Goal: Task Accomplishment & Management: Complete application form

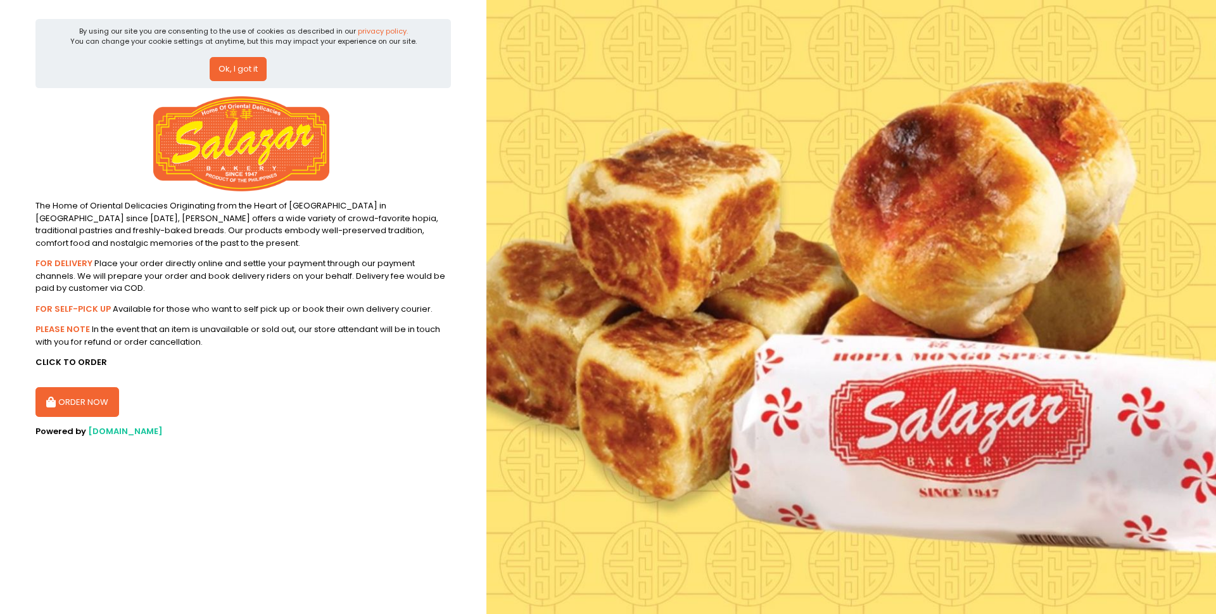
click at [95, 410] on button "ORDER NOW" at bounding box center [77, 402] width 84 height 30
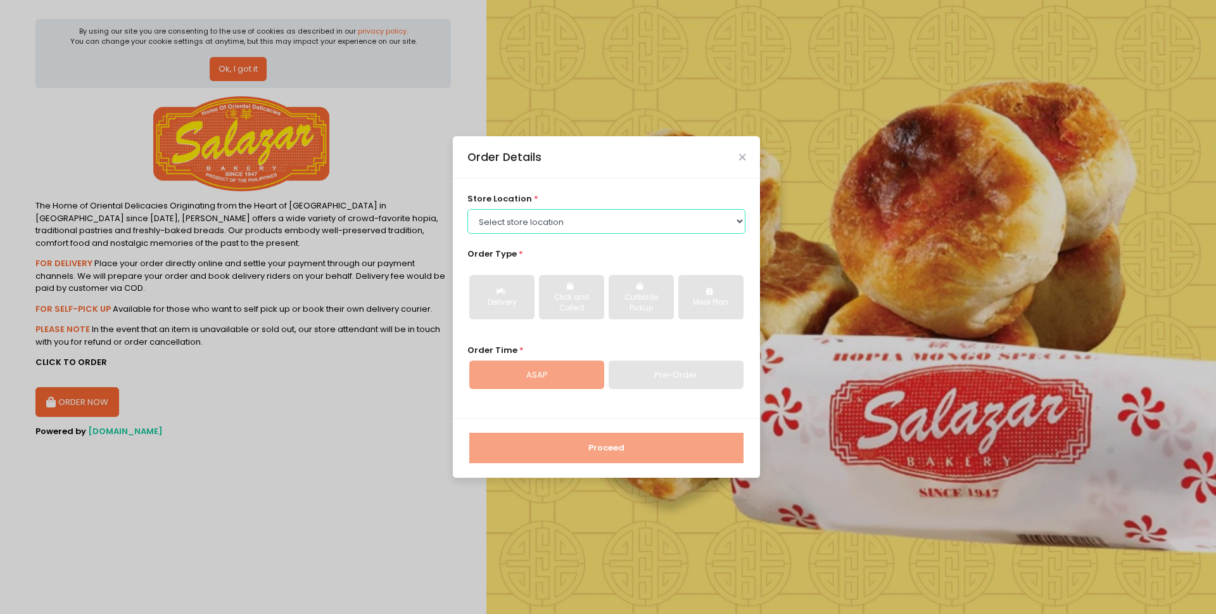
click at [740, 224] on select "Select store location [PERSON_NAME][GEOGRAPHIC_DATA] - [GEOGRAPHIC_DATA] [PERSO…" at bounding box center [606, 221] width 279 height 24
select select "614991c5c0144a0f30db12bd"
click at [467, 209] on select "Select store location [PERSON_NAME][GEOGRAPHIC_DATA] - [GEOGRAPHIC_DATA] [PERSO…" at bounding box center [606, 221] width 279 height 24
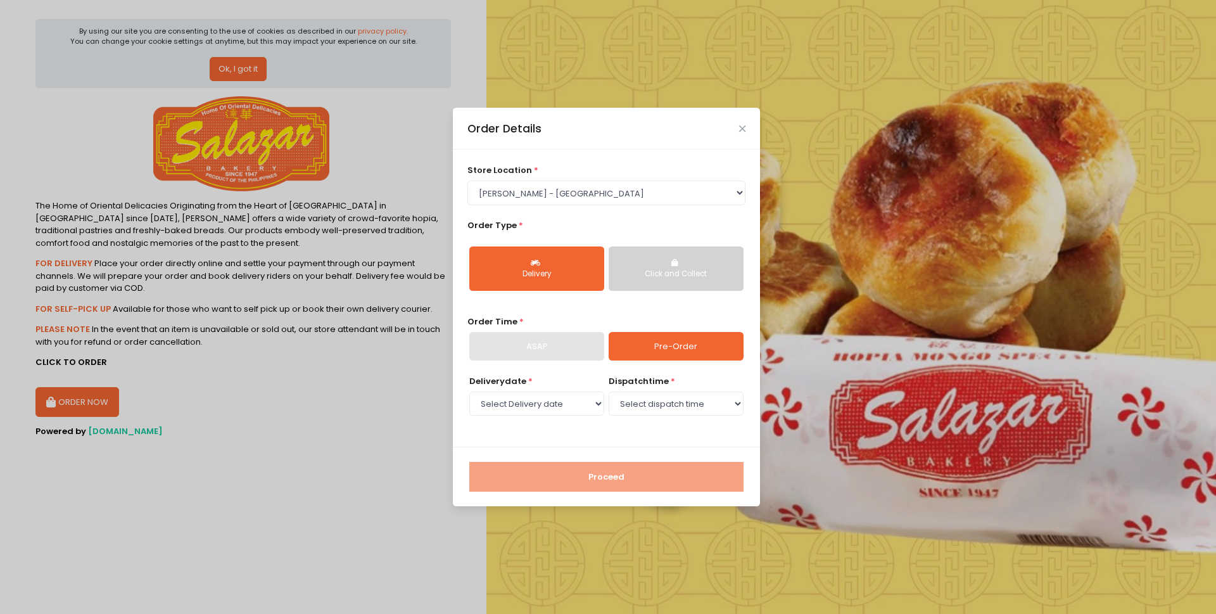
click at [697, 345] on link "Pre-Order" at bounding box center [676, 346] width 135 height 29
click at [594, 403] on select "Select Delivery date [DATE] [DATE]" at bounding box center [536, 403] width 135 height 24
select select "[DATE]"
click at [469, 391] on select "Select Delivery date [DATE] [DATE]" at bounding box center [536, 403] width 135 height 24
click at [732, 403] on select "Select dispatch time 10:30 AM - 11:00 AM 11:00 AM - 11:30 AM 11:30 AM - 12:00 P…" at bounding box center [676, 403] width 135 height 24
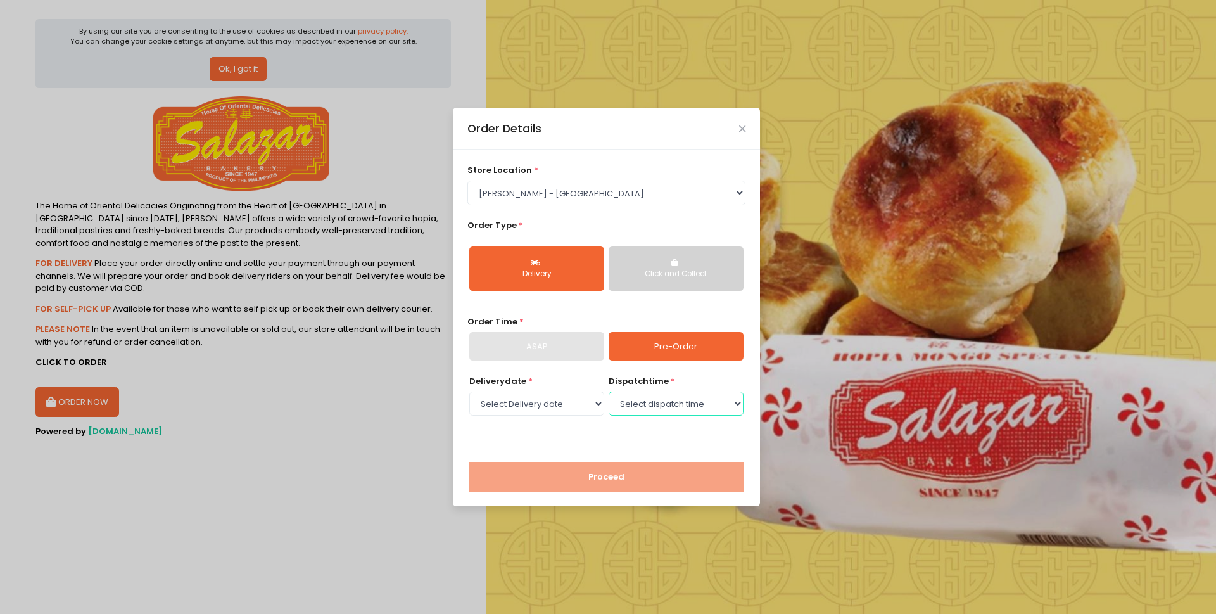
select select "12:30"
click at [609, 391] on select "Select dispatch time 10:30 AM - 11:00 AM 11:00 AM - 11:30 AM 11:30 AM - 12:00 P…" at bounding box center [676, 403] width 135 height 24
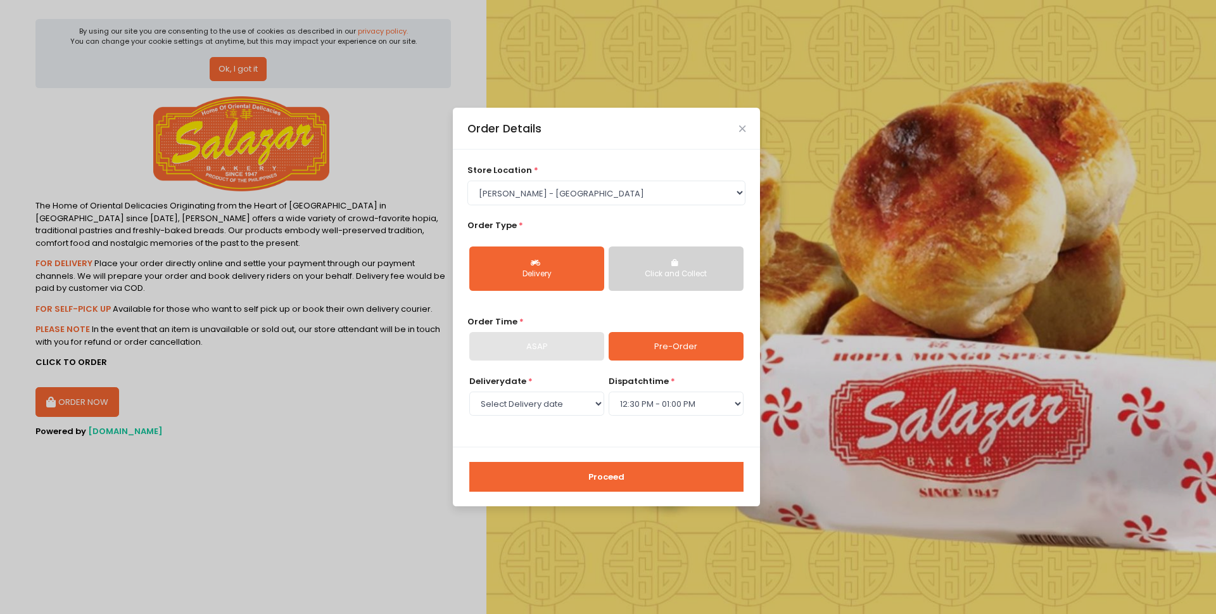
click at [654, 468] on button "Proceed" at bounding box center [606, 477] width 274 height 30
click at [723, 195] on select "Select store location [PERSON_NAME][GEOGRAPHIC_DATA] - [GEOGRAPHIC_DATA] [PERSO…" at bounding box center [606, 193] width 279 height 24
select select "614a93e7c1f24c506fc3ee82"
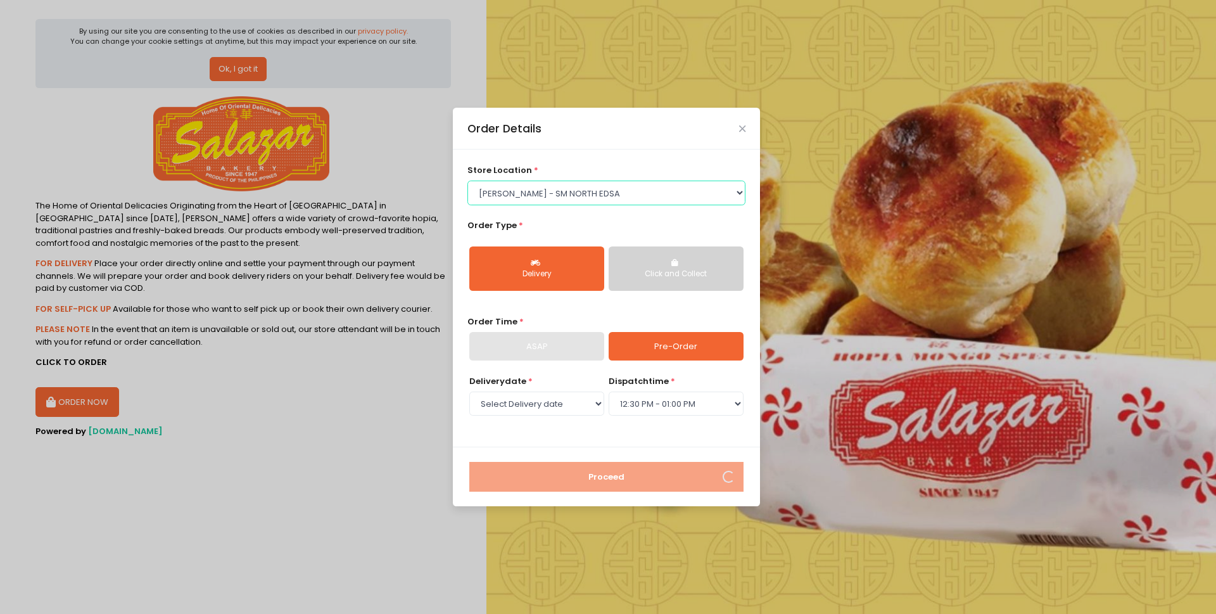
click at [467, 181] on select "Select store location [PERSON_NAME][GEOGRAPHIC_DATA] - [GEOGRAPHIC_DATA] [PERSO…" at bounding box center [606, 193] width 279 height 24
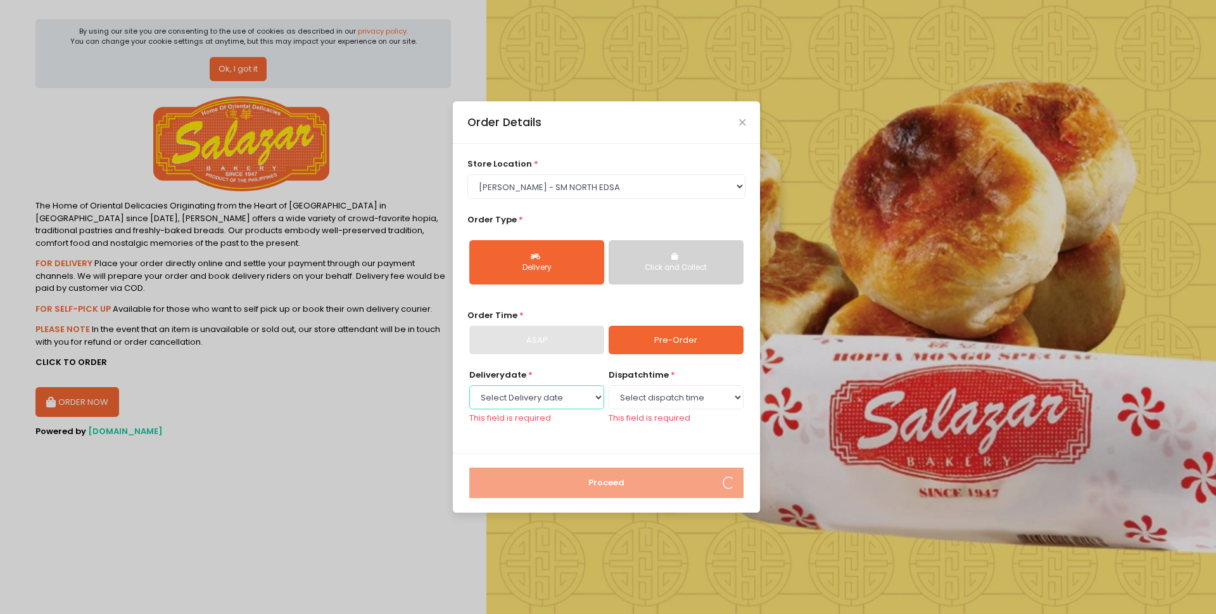
click at [592, 401] on select "Select Delivery date [DATE] [DATE]" at bounding box center [536, 397] width 135 height 24
select select "[DATE]"
click at [469, 385] on select "Select Delivery date [DATE] [DATE]" at bounding box center [536, 397] width 135 height 24
click at [722, 398] on select "Select dispatch time 10:30 AM - 11:00 AM 11:00 AM - 11:30 AM 11:30 AM - 12:00 P…" at bounding box center [676, 397] width 135 height 24
select select "13:30"
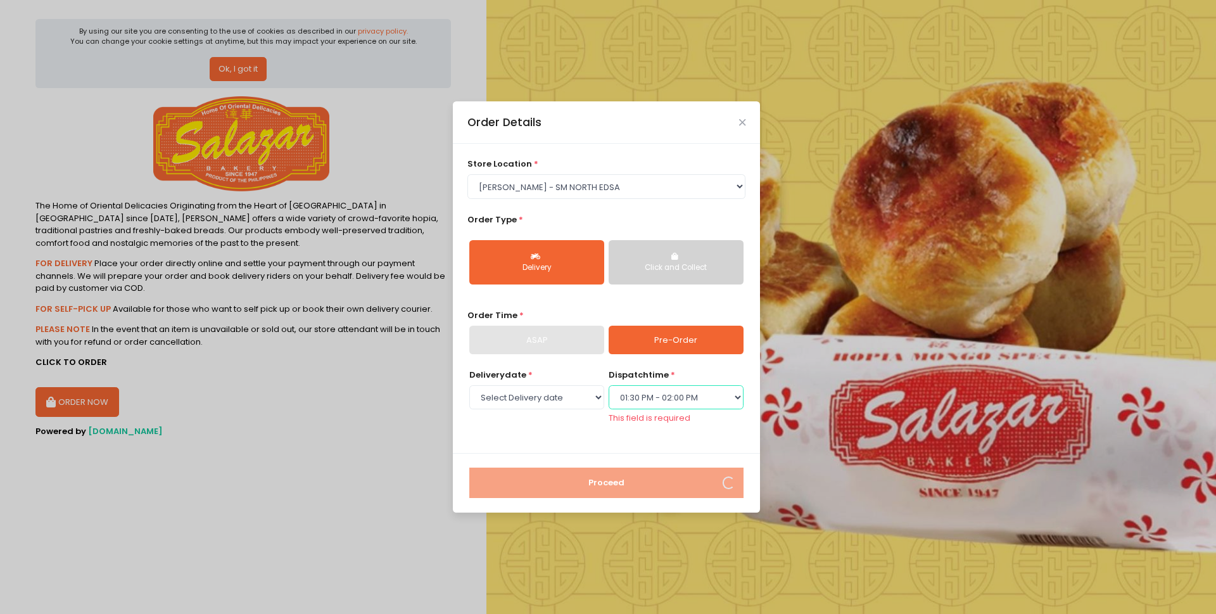
click at [609, 385] on select "Select dispatch time 10:30 AM - 11:00 AM 11:00 AM - 11:30 AM 11:30 AM - 12:00 P…" at bounding box center [676, 397] width 135 height 24
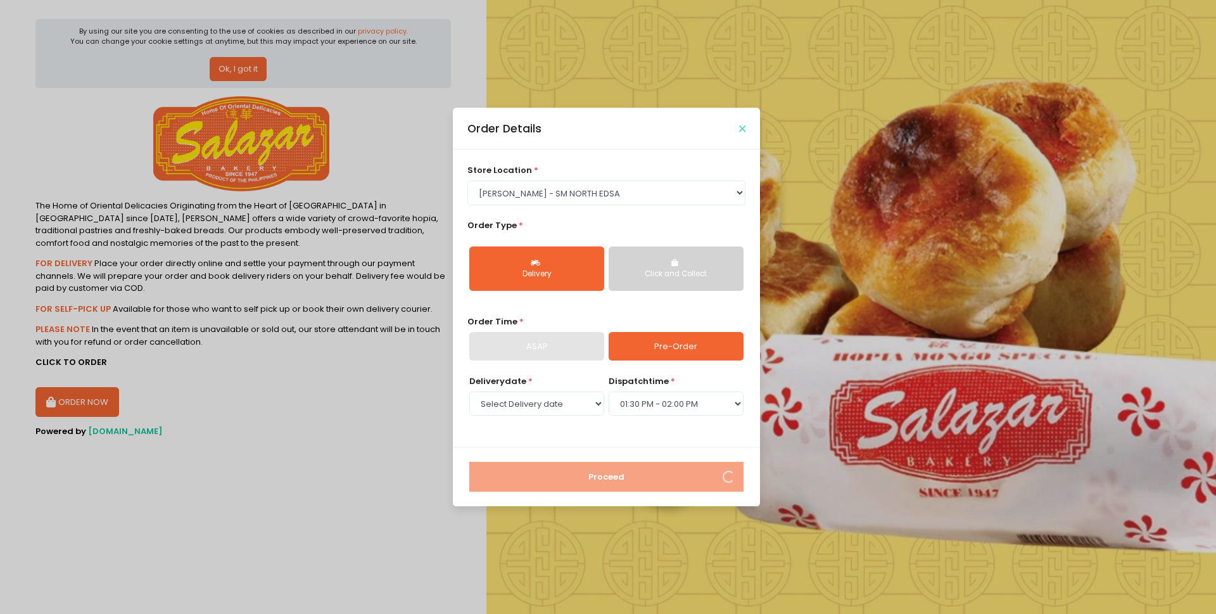
click at [739, 126] on button "Close" at bounding box center [742, 128] width 6 height 6
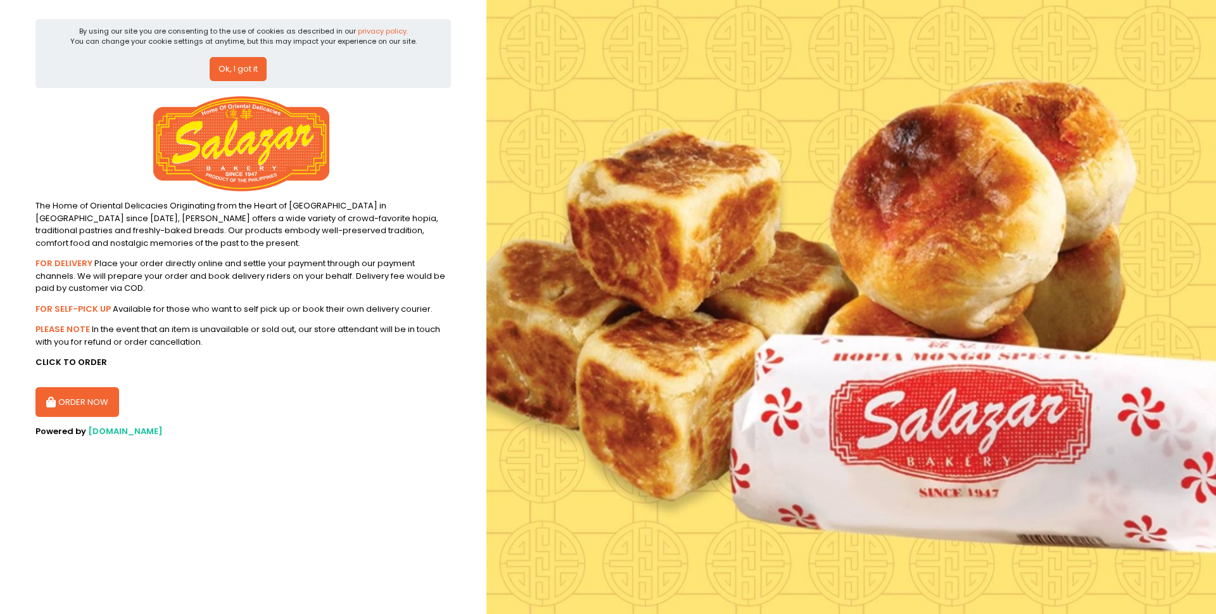
click at [75, 407] on button "ORDER NOW" at bounding box center [77, 402] width 84 height 30
select select "614a93e7c1f24c506fc3ee82"
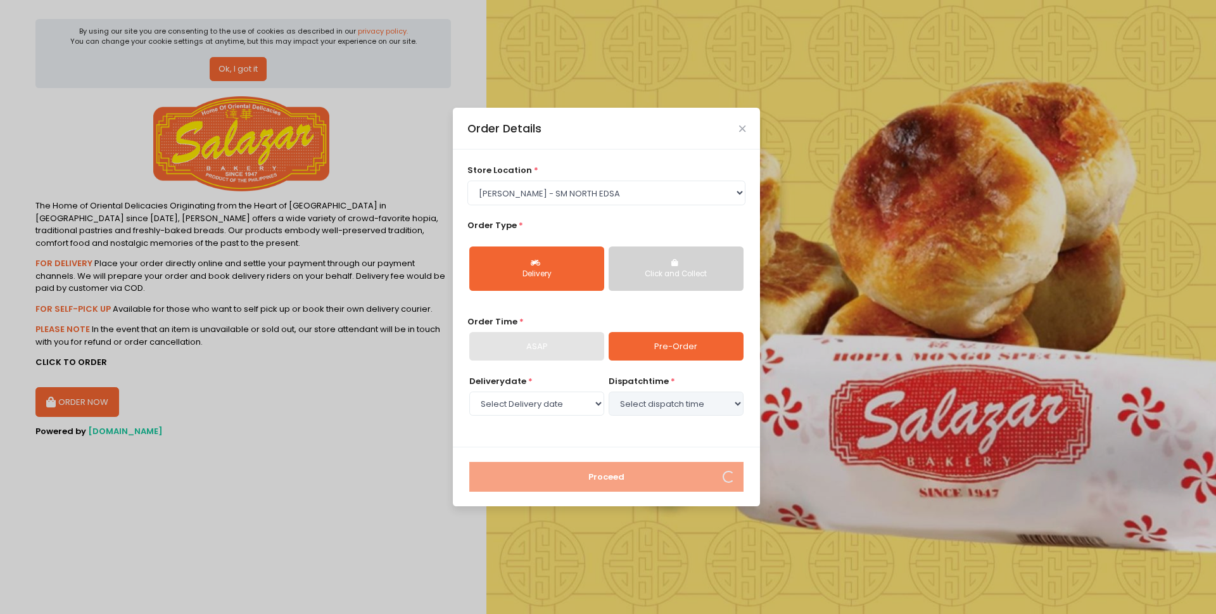
select select "[DATE]"
select select "13:30"
click at [720, 346] on link "Pre-Order" at bounding box center [676, 346] width 135 height 29
click at [728, 401] on select "Select dispatch time 10:30 AM - 11:00 AM 11:00 AM - 11:30 AM 11:30 AM - 12:00 P…" at bounding box center [676, 403] width 135 height 24
select select "13:30"
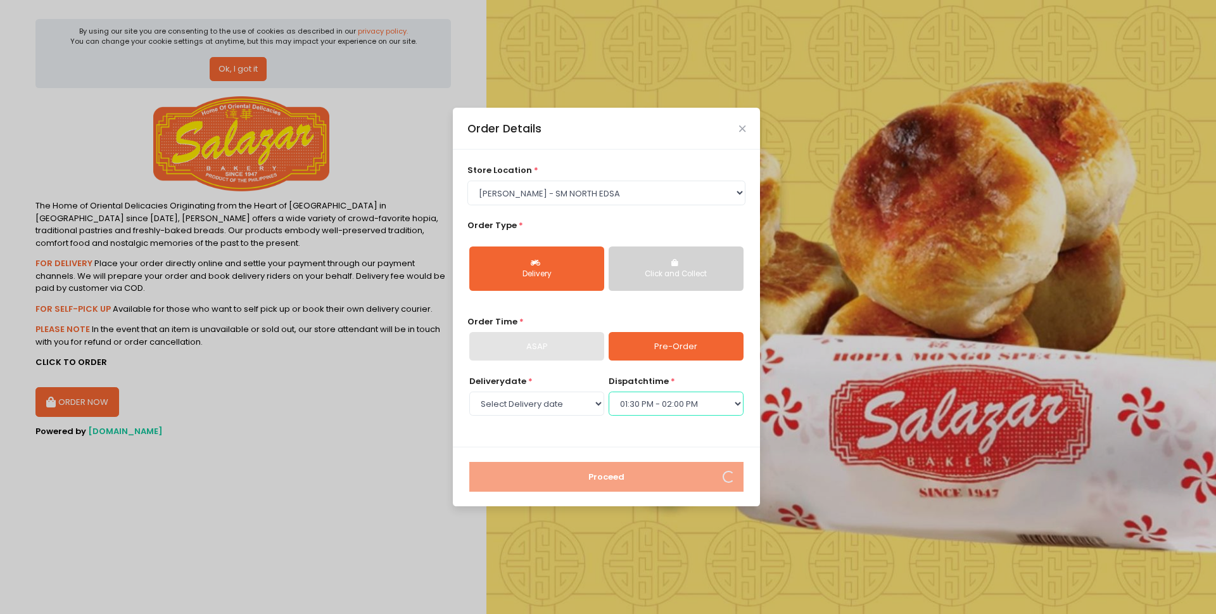
click at [609, 391] on select "Select dispatch time 10:30 AM - 11:00 AM 11:00 AM - 11:30 AM 11:30 AM - 12:00 P…" at bounding box center [676, 403] width 135 height 24
click at [243, 509] on div "Order Details store location * Select store location [PERSON_NAME] Bakery - [GE…" at bounding box center [608, 307] width 1216 height 614
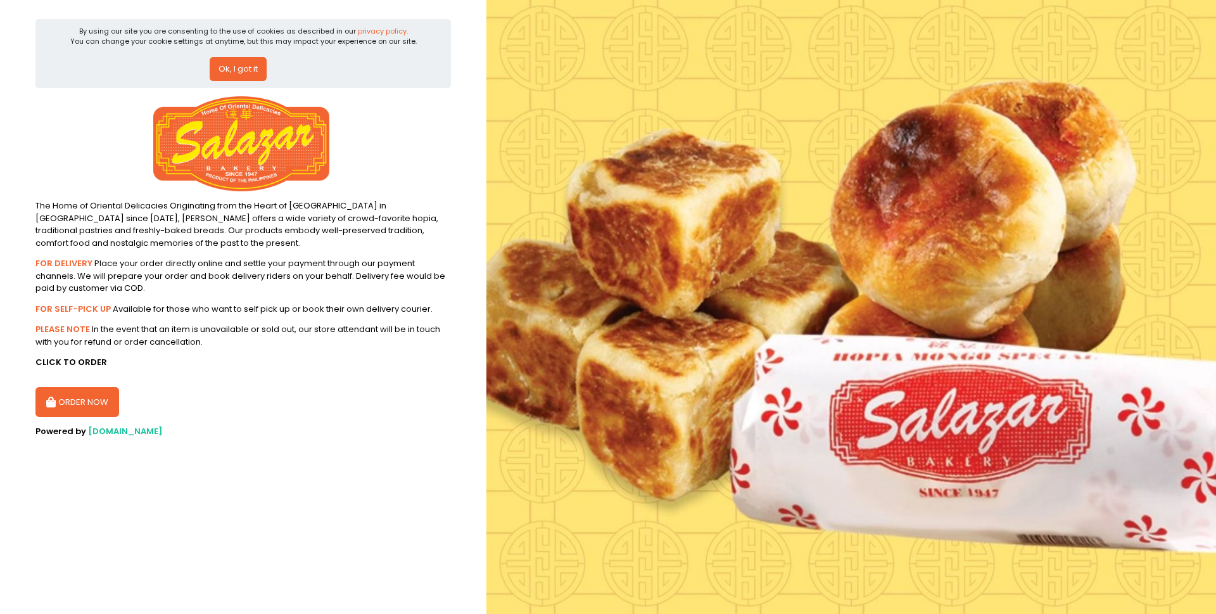
click at [101, 405] on button "ORDER NOW" at bounding box center [77, 402] width 84 height 30
select select "614a93e7c1f24c506fc3ee82"
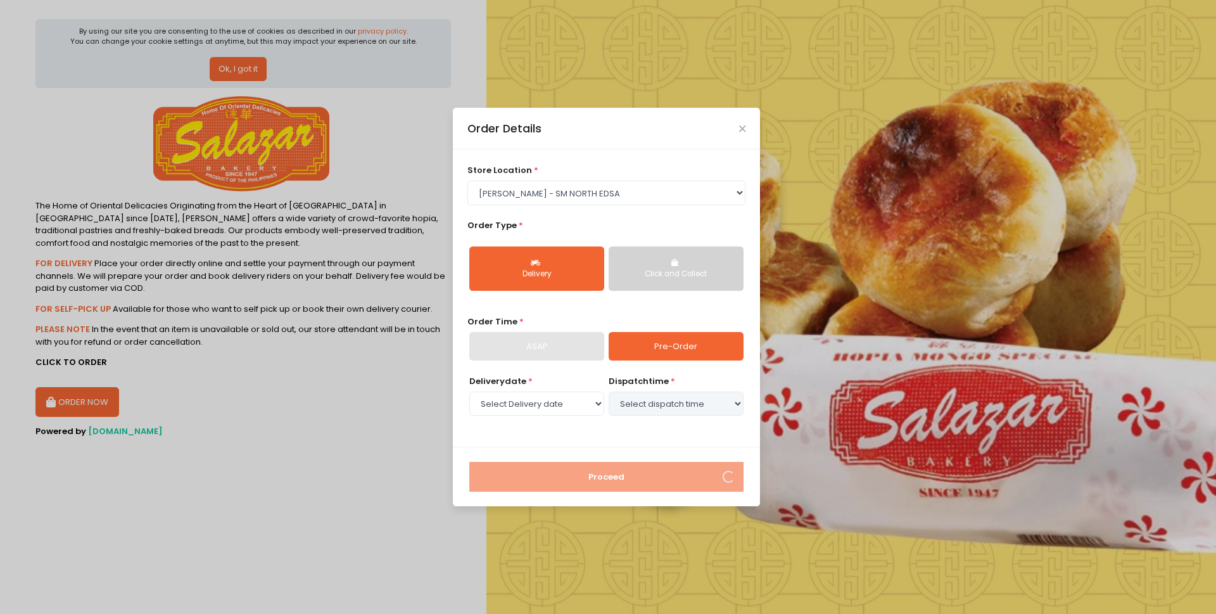
select select "[DATE]"
select select "13:30"
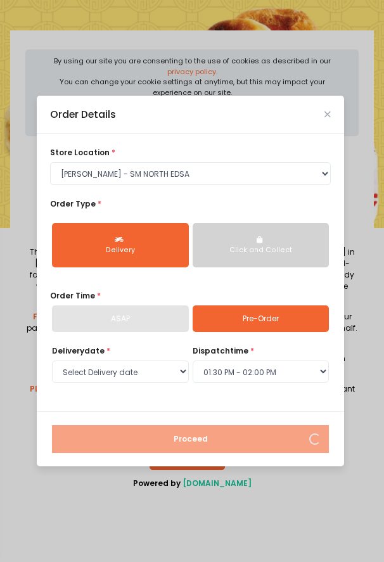
click at [310, 322] on link "Pre-Order" at bounding box center [261, 318] width 137 height 27
click at [325, 371] on select "Select dispatch time 10:30 AM - 11:00 AM 11:00 AM - 11:30 AM 11:30 AM - 12:00 P…" at bounding box center [261, 371] width 137 height 23
select select "13:30"
click at [193, 360] on select "Select dispatch time 10:30 AM - 11:00 AM 11:00 AM - 11:30 AM 11:30 AM - 12:00 P…" at bounding box center [261, 371] width 137 height 23
click at [326, 111] on icon "Close" at bounding box center [327, 114] width 6 height 8
